Goal: Check status: Check status

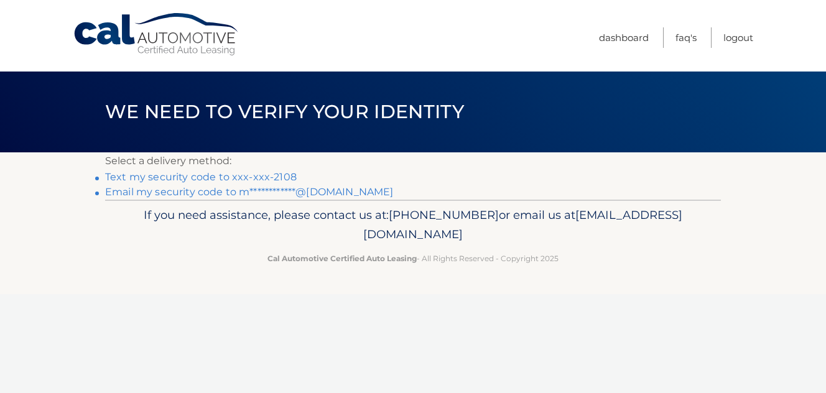
click at [270, 175] on link "Text my security code to xxx-xxx-2108" at bounding box center [201, 177] width 192 height 12
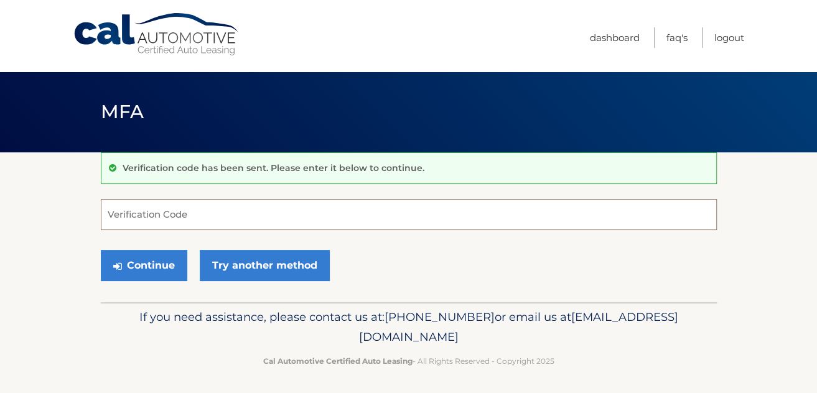
click at [220, 226] on input "Verification Code" at bounding box center [409, 214] width 616 height 31
type input "035006"
click at [101, 250] on button "Continue" at bounding box center [144, 265] width 86 height 31
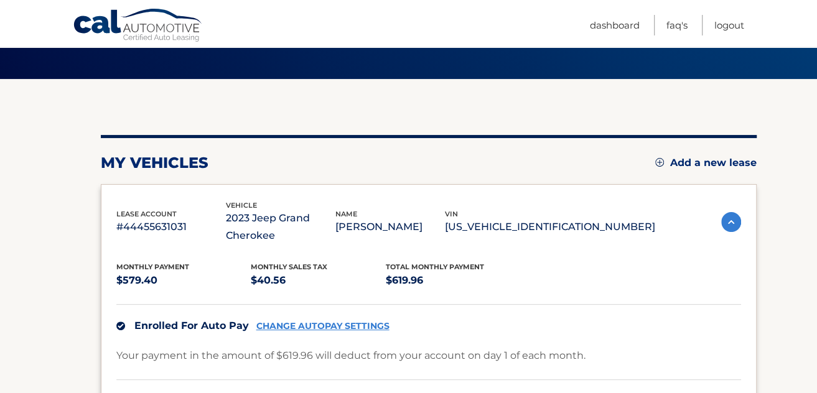
scroll to position [100, 0]
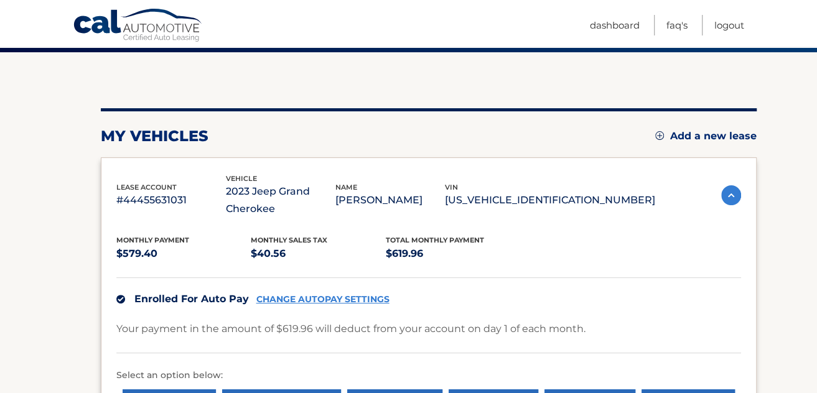
click at [177, 197] on p "#44455631031" at bounding box center [170, 200] width 109 height 17
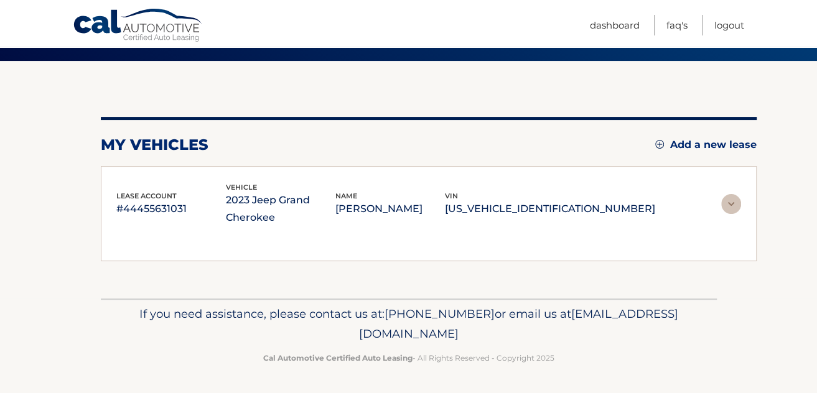
scroll to position [70, 0]
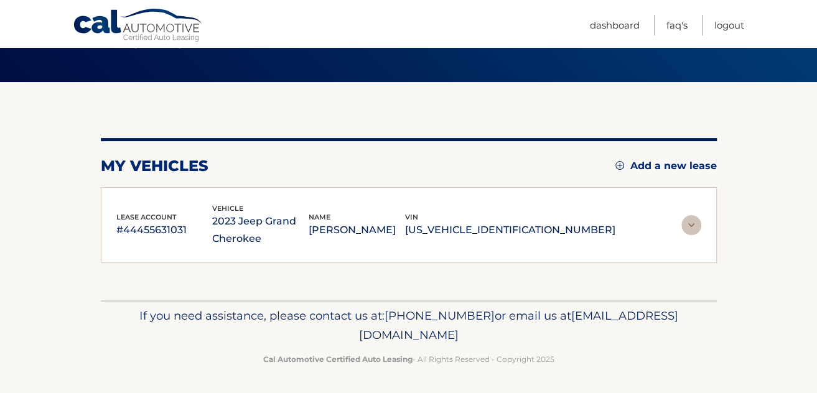
click at [135, 224] on p "#44455631031" at bounding box center [164, 229] width 96 height 17
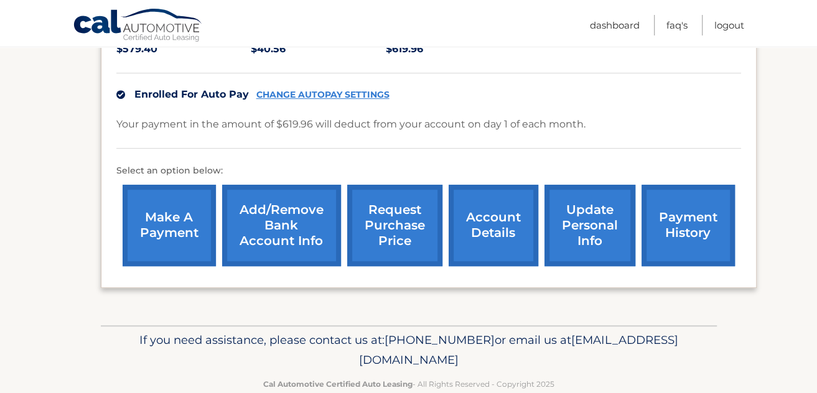
scroll to position [307, 0]
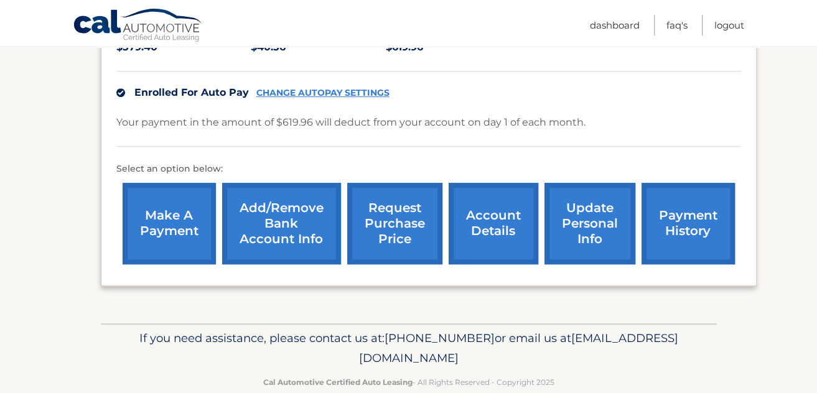
click at [488, 225] on link "account details" at bounding box center [494, 223] width 90 height 81
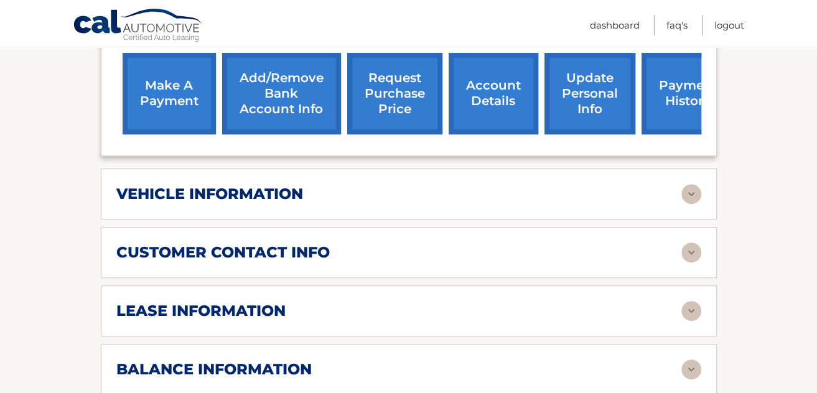
scroll to position [463, 0]
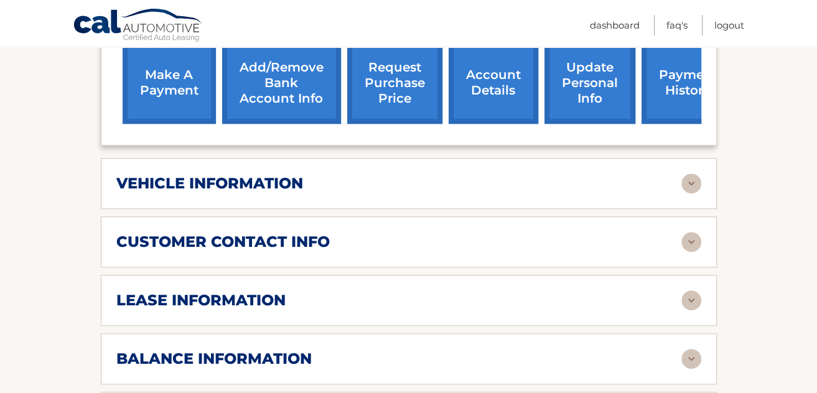
click at [693, 295] on img at bounding box center [691, 301] width 20 height 20
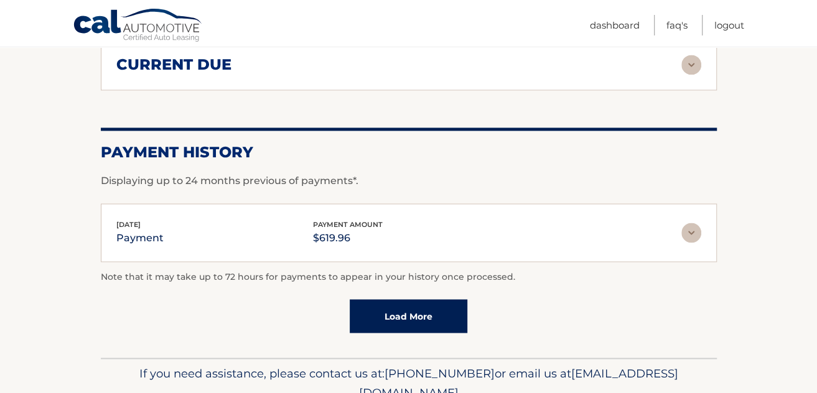
scroll to position [1161, 0]
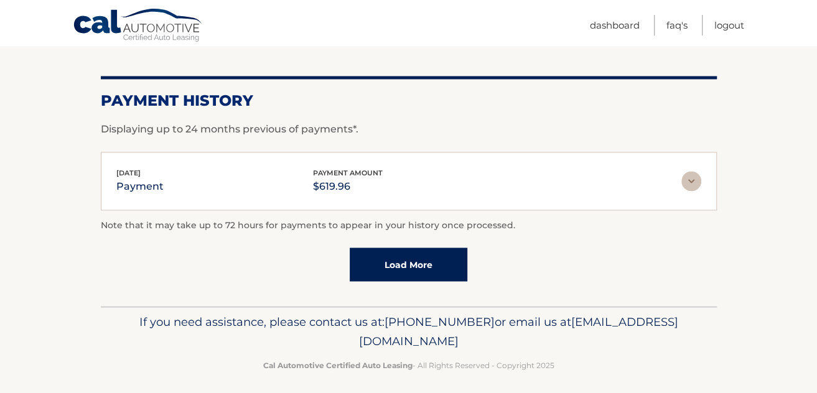
click at [377, 253] on link "Load More" at bounding box center [409, 265] width 118 height 34
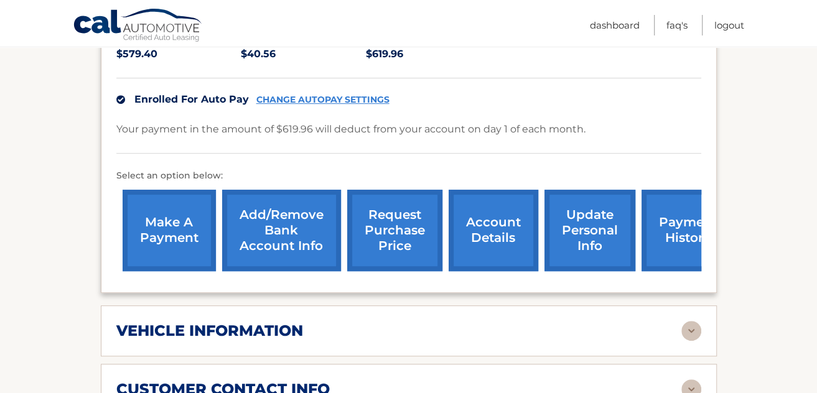
scroll to position [490, 0]
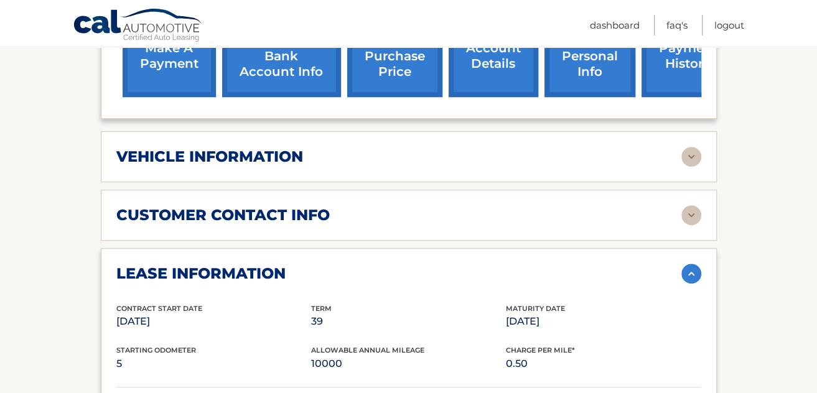
click at [684, 156] on img at bounding box center [691, 157] width 20 height 20
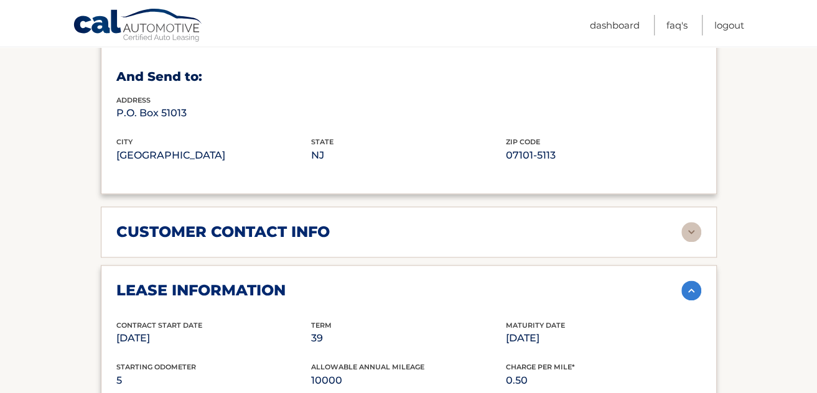
scroll to position [786, 0]
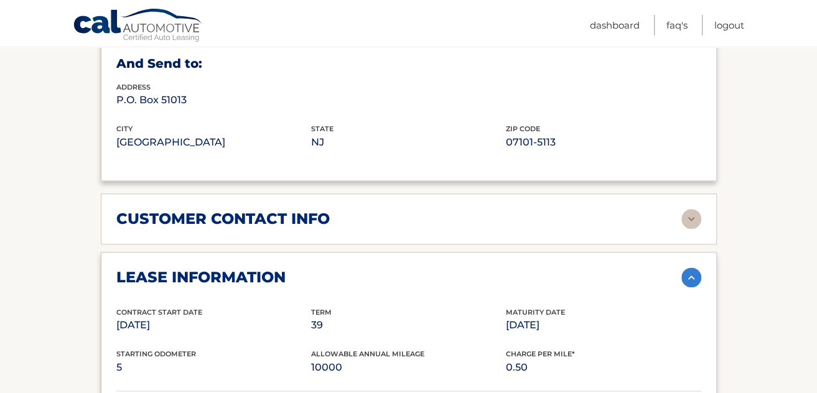
click at [690, 214] on img at bounding box center [691, 219] width 20 height 20
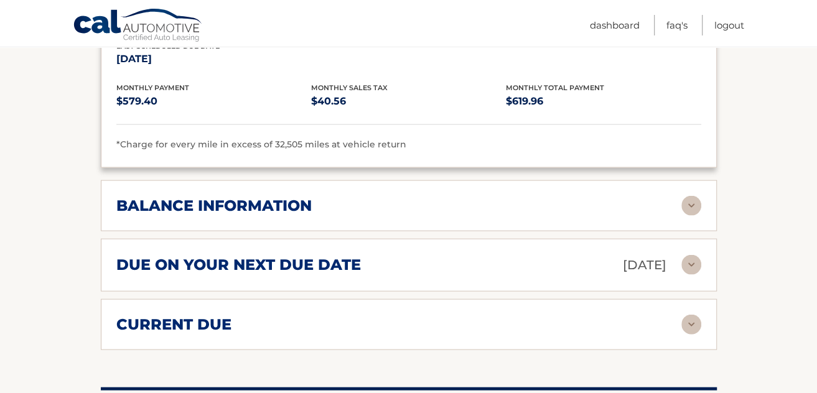
scroll to position [1397, 0]
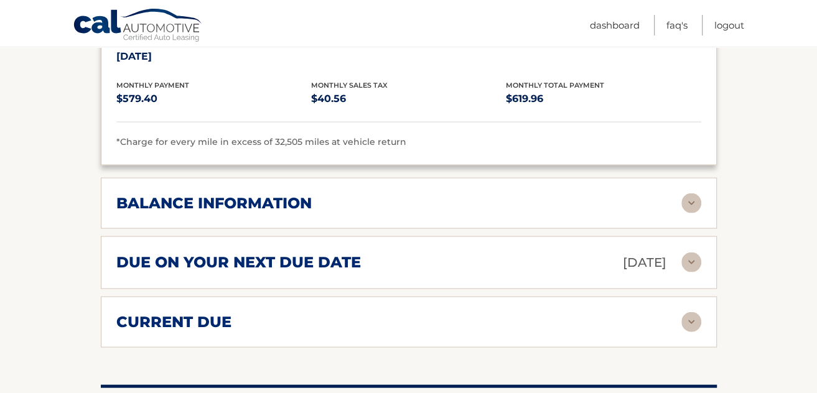
click at [694, 254] on img at bounding box center [691, 263] width 20 height 20
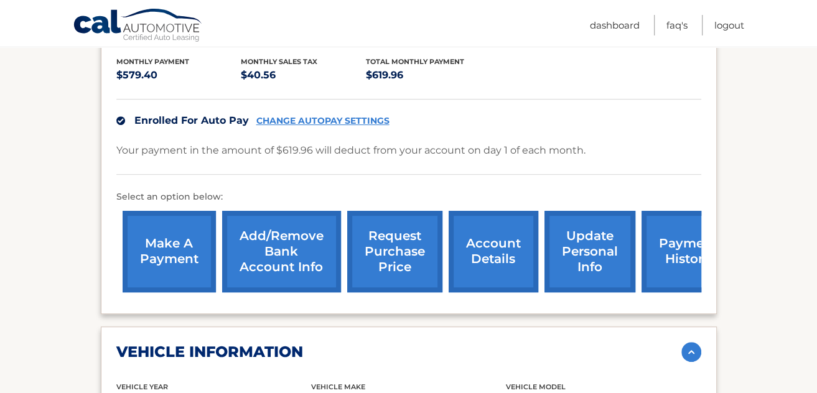
scroll to position [286, 0]
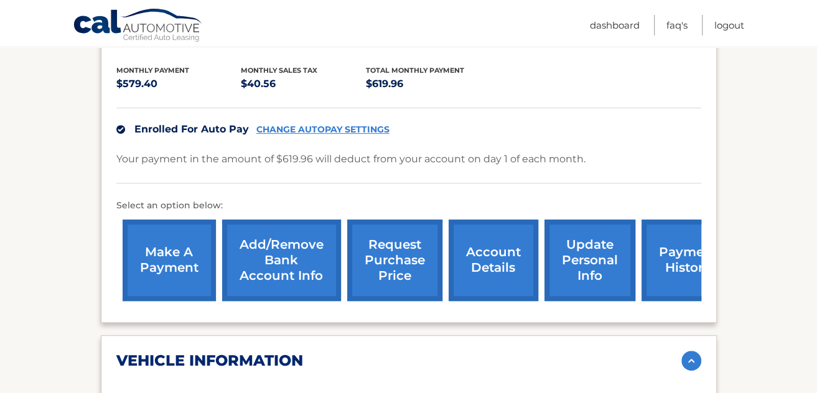
click at [683, 257] on link "payment history" at bounding box center [687, 260] width 93 height 81
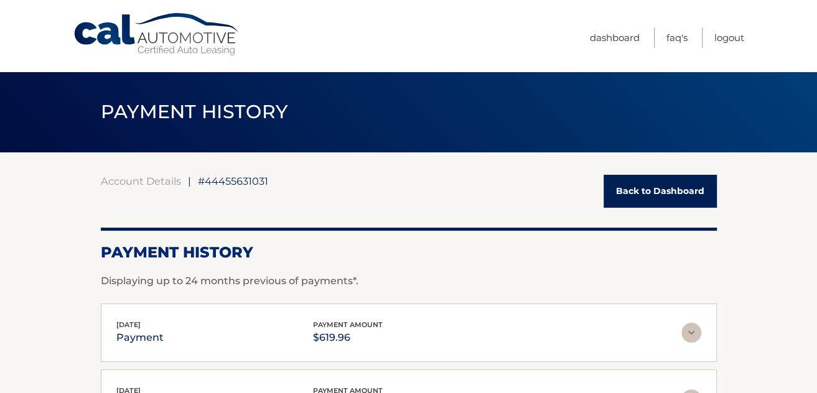
click at [656, 185] on link "Back to Dashboard" at bounding box center [659, 191] width 113 height 33
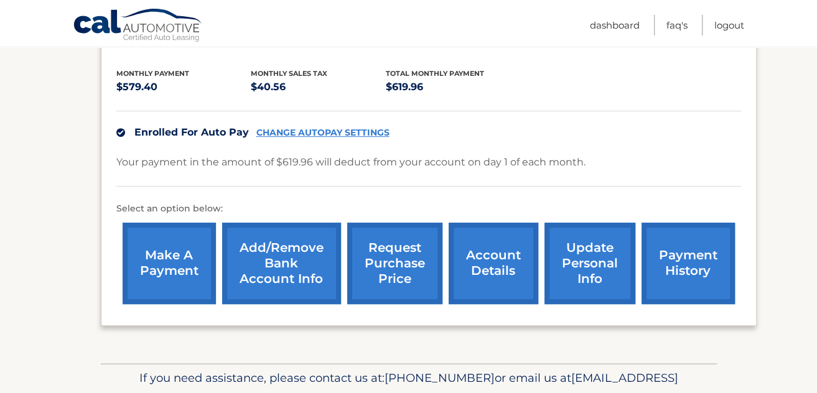
scroll to position [267, 0]
click at [507, 270] on link "account details" at bounding box center [494, 262] width 90 height 81
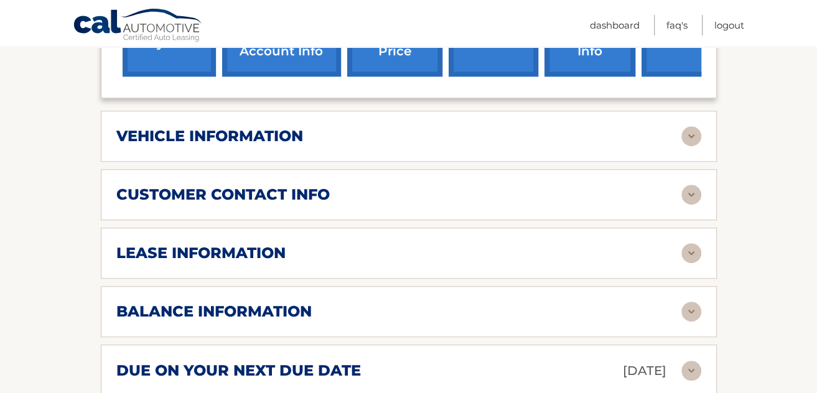
scroll to position [522, 0]
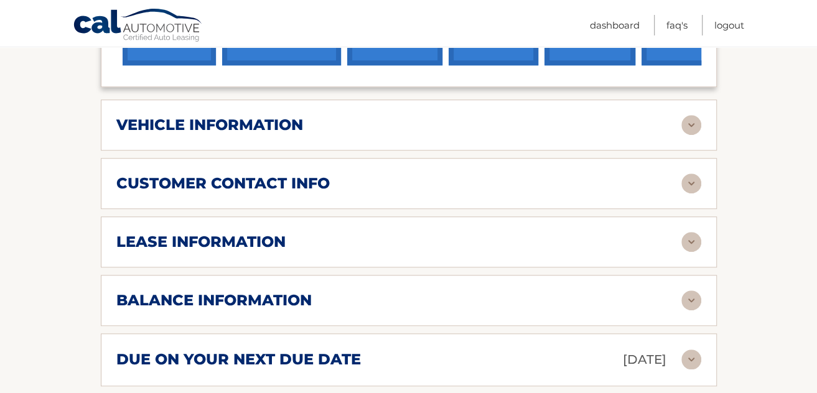
click at [694, 299] on img at bounding box center [691, 301] width 20 height 20
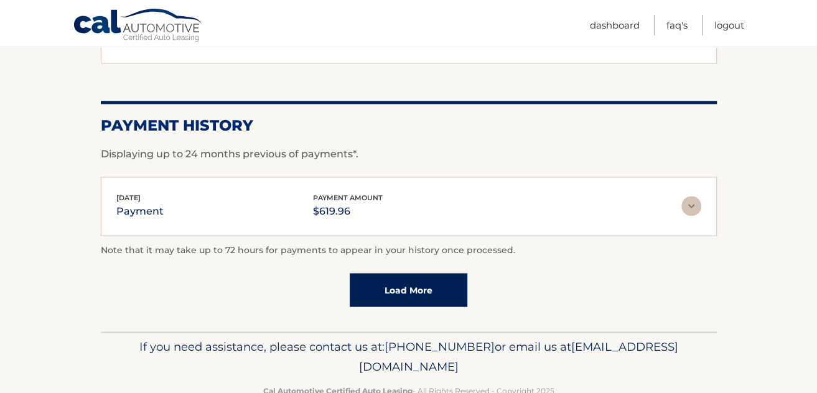
scroll to position [1072, 0]
